Goal: Information Seeking & Learning: Find specific page/section

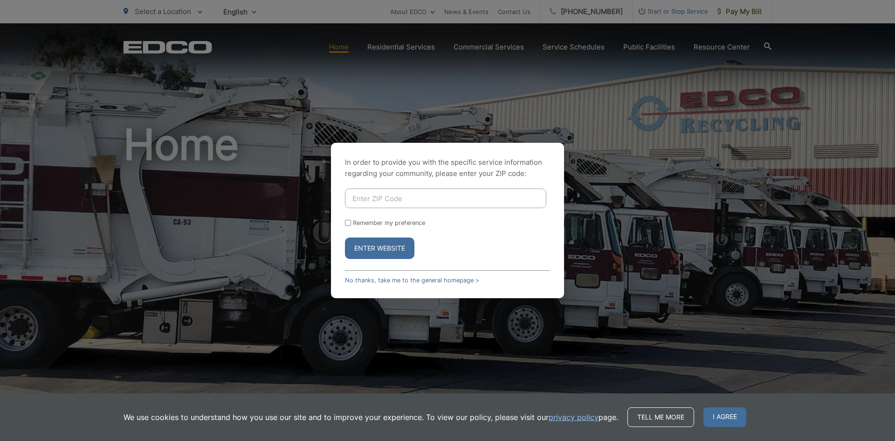
click at [378, 201] on input "Enter ZIP Code" at bounding box center [445, 198] width 201 height 20
type input "91932"
click at [345, 237] on button "Enter Website" at bounding box center [379, 247] width 69 height 21
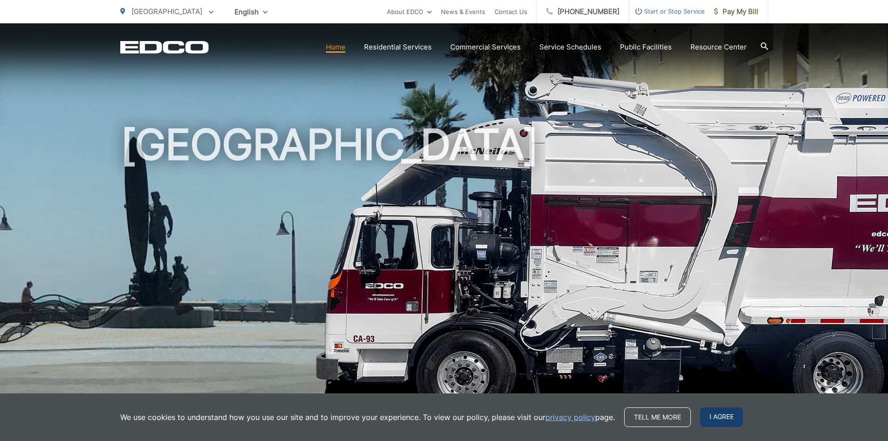
click at [725, 418] on span "I agree" at bounding box center [721, 417] width 43 height 20
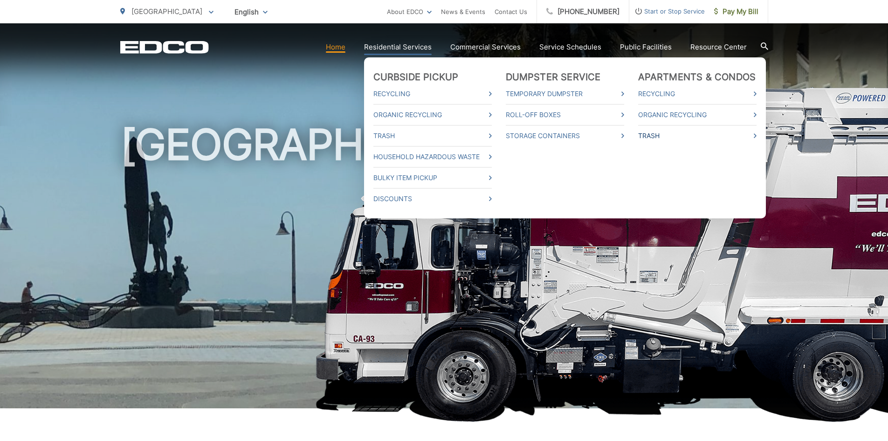
click at [660, 136] on link "Trash" at bounding box center [697, 135] width 118 height 11
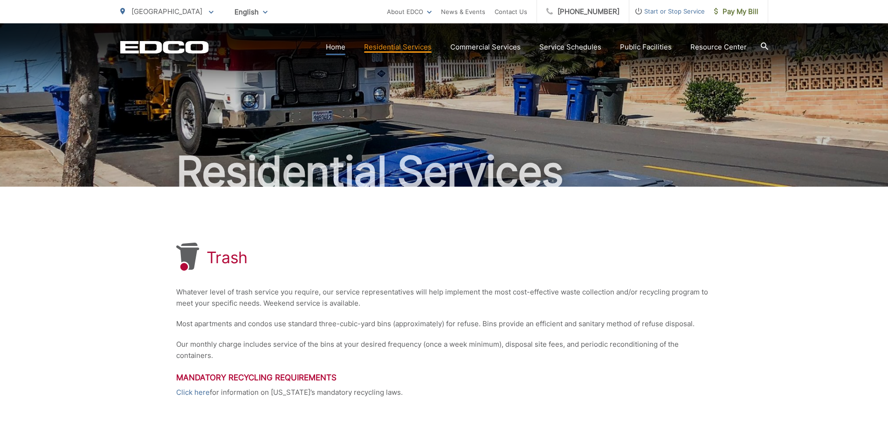
click at [338, 47] on link "Home" at bounding box center [336, 46] width 20 height 11
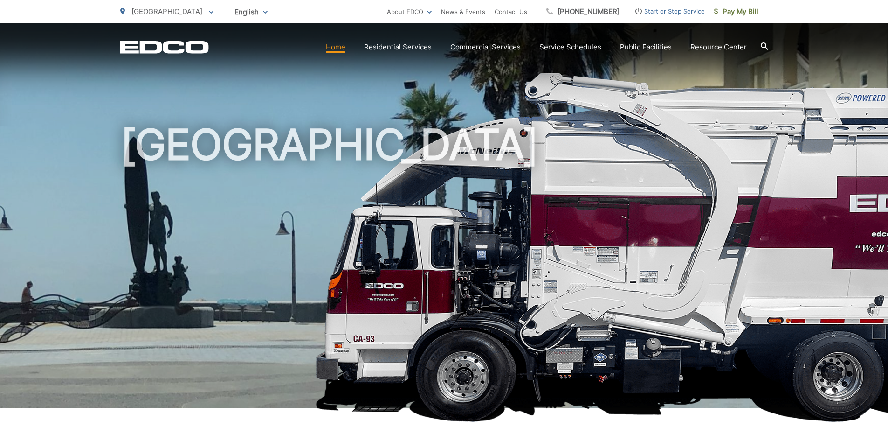
click at [764, 47] on icon at bounding box center [763, 45] width 7 height 7
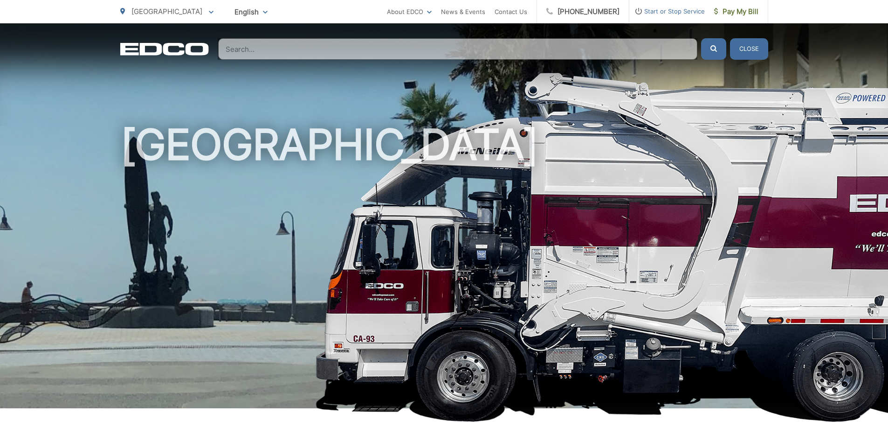
click at [270, 45] on input "Search" at bounding box center [457, 48] width 479 height 21
type input "v"
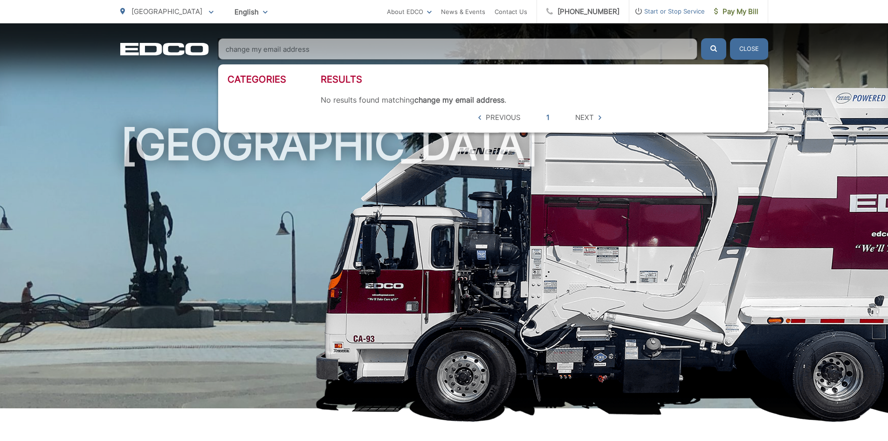
type input "change my email address"
click at [701, 38] on button "submit" at bounding box center [713, 48] width 25 height 21
click at [738, 46] on button "Close" at bounding box center [749, 48] width 38 height 21
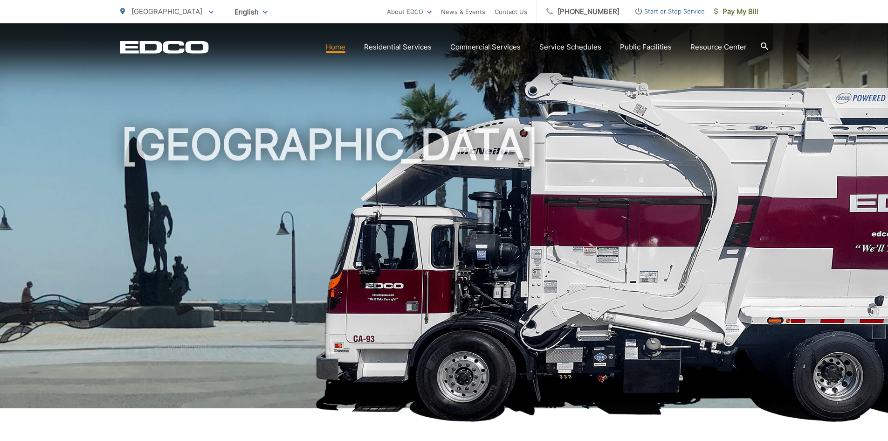
click at [625, 292] on h1 "[GEOGRAPHIC_DATA]" at bounding box center [444, 268] width 648 height 295
